Goal: Information Seeking & Learning: Learn about a topic

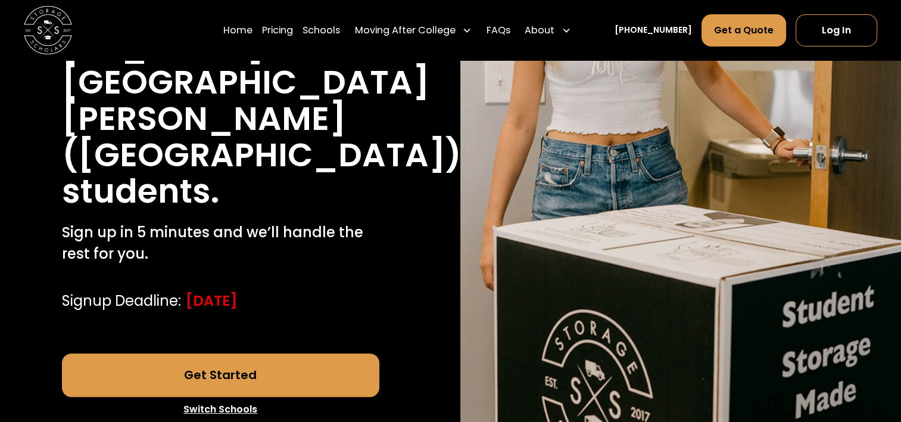
scroll to position [314, 0]
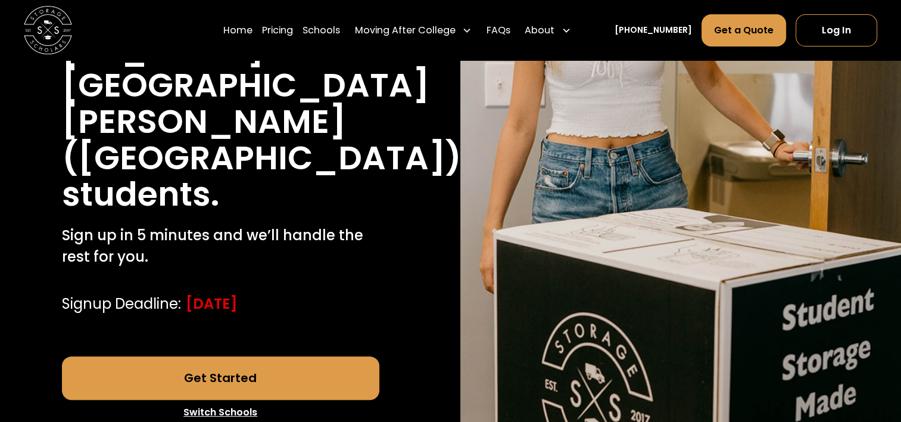
drag, startPoint x: 225, startPoint y: 277, endPoint x: 225, endPoint y: 297, distance: 19.7
click at [225, 297] on div "40,000 moves since 2017 Stress free student storage and moving for University o…" at bounding box center [220, 118] width 397 height 631
click at [225, 356] on link "Get Started" at bounding box center [221, 377] width 318 height 43
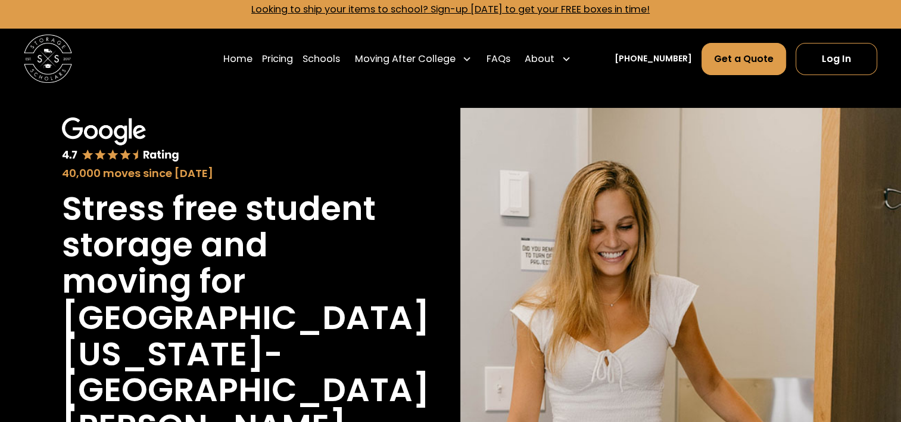
scroll to position [0, 0]
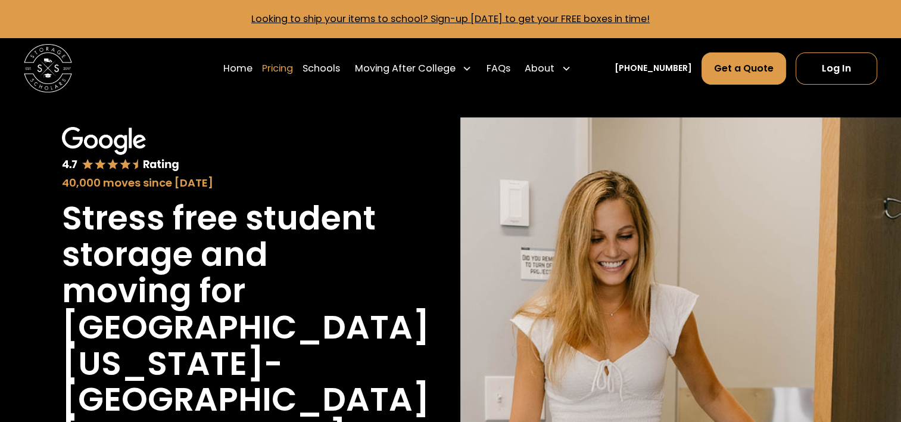
click at [291, 68] on link "Pricing" at bounding box center [277, 68] width 31 height 33
click at [253, 67] on link "Home" at bounding box center [237, 68] width 29 height 33
